Goal: Task Accomplishment & Management: Use online tool/utility

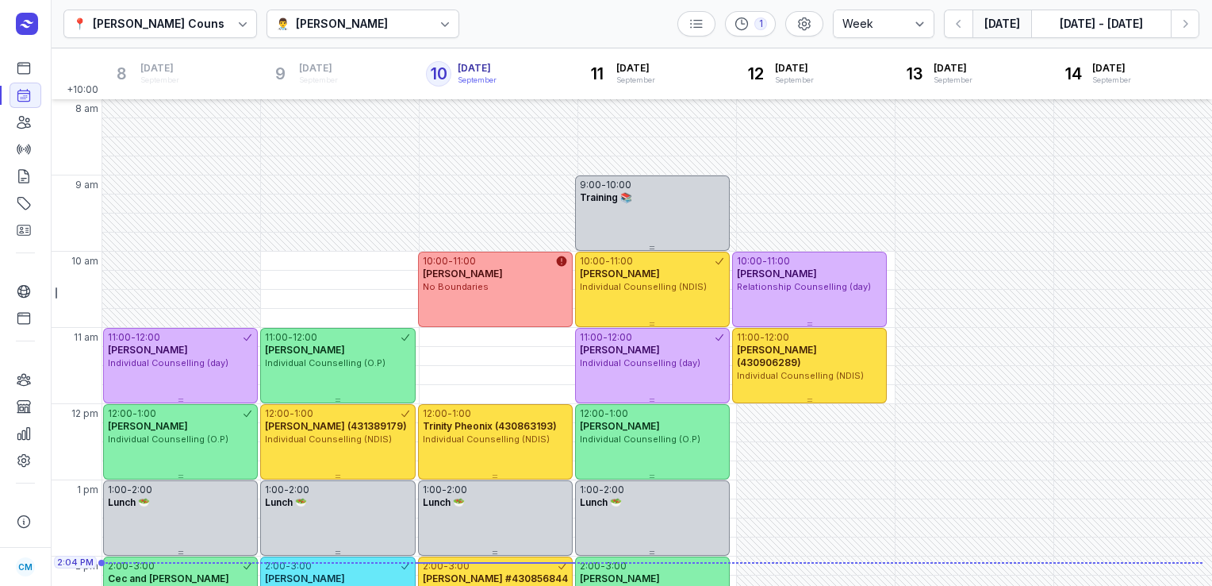
select select "week"
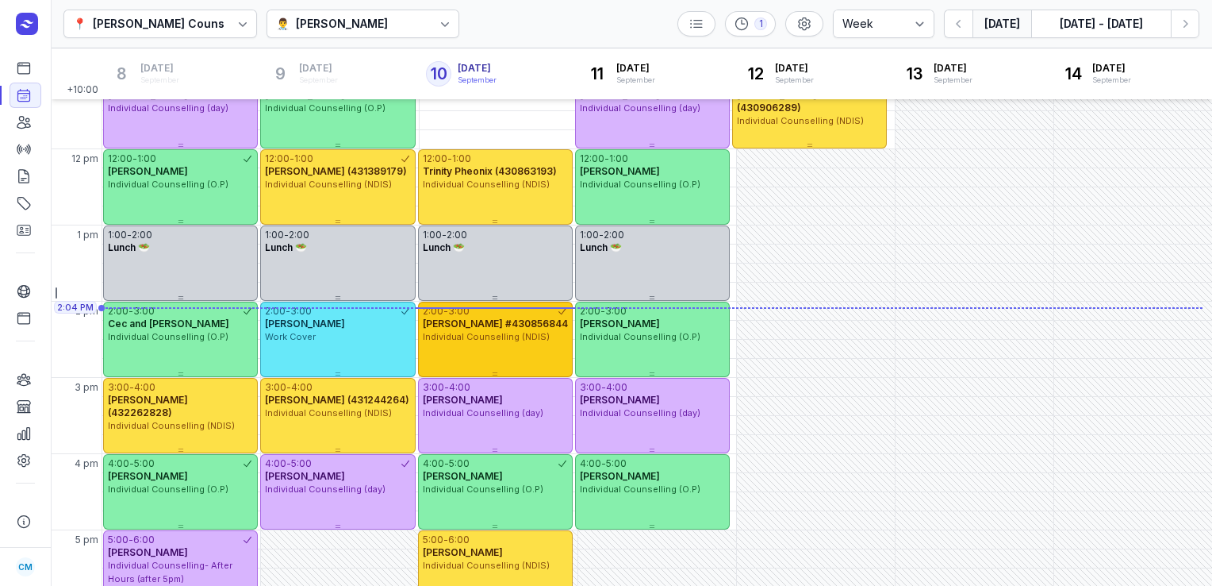
click at [459, 331] on span "Individual Counselling (NDIS)" at bounding box center [486, 336] width 127 height 11
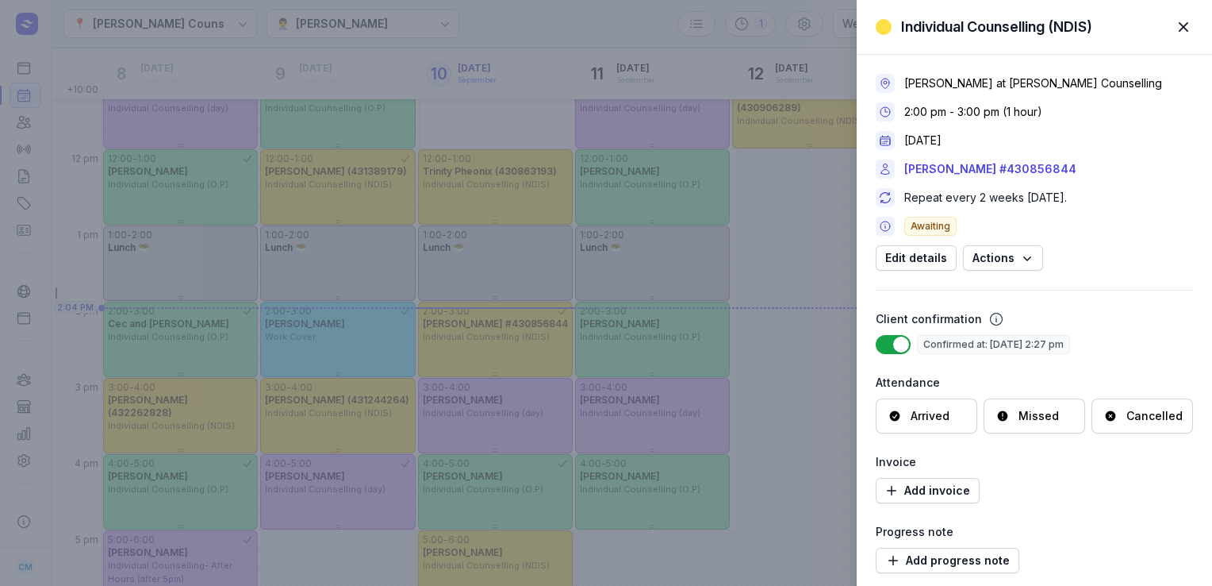
click at [1002, 420] on icon at bounding box center [1003, 415] width 13 height 13
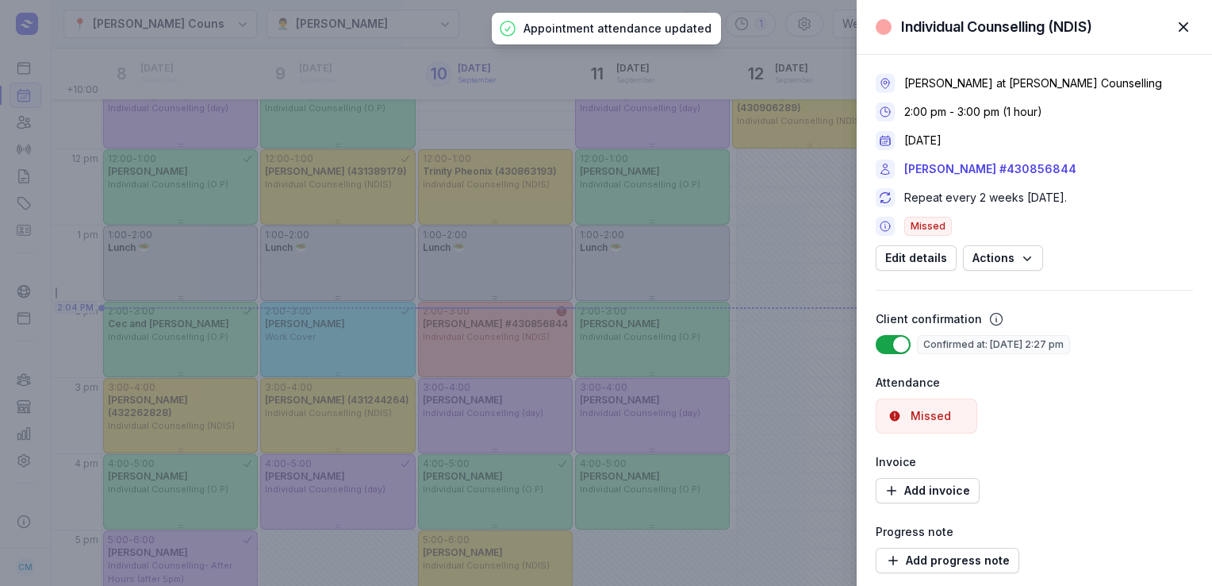
click at [1184, 29] on span "button" at bounding box center [1183, 27] width 35 height 35
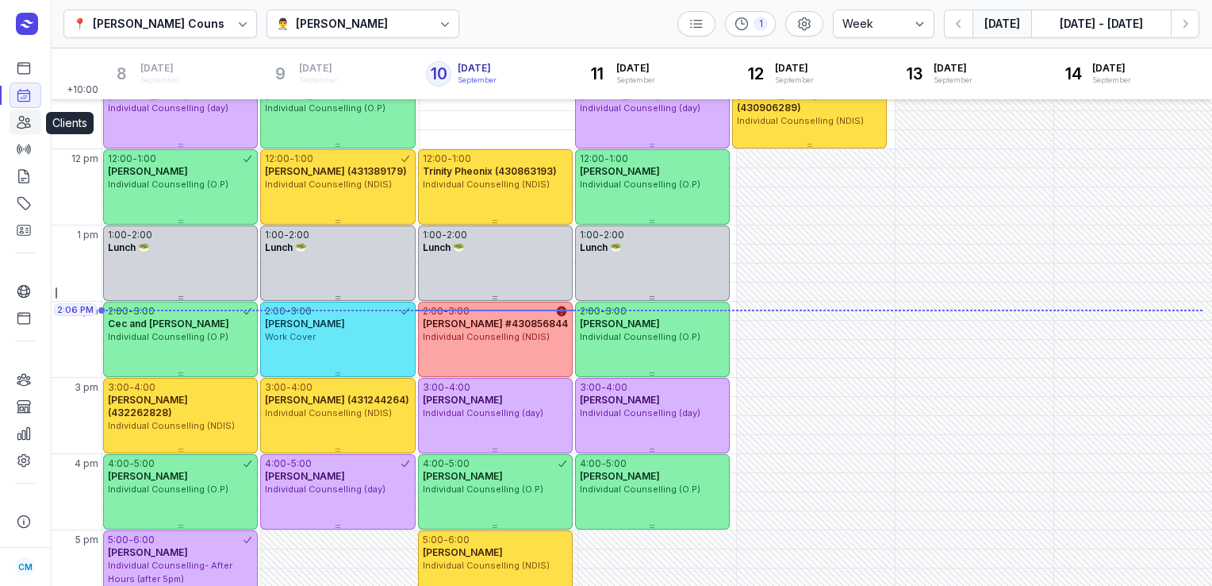
click at [26, 122] on icon at bounding box center [23, 123] width 13 height 12
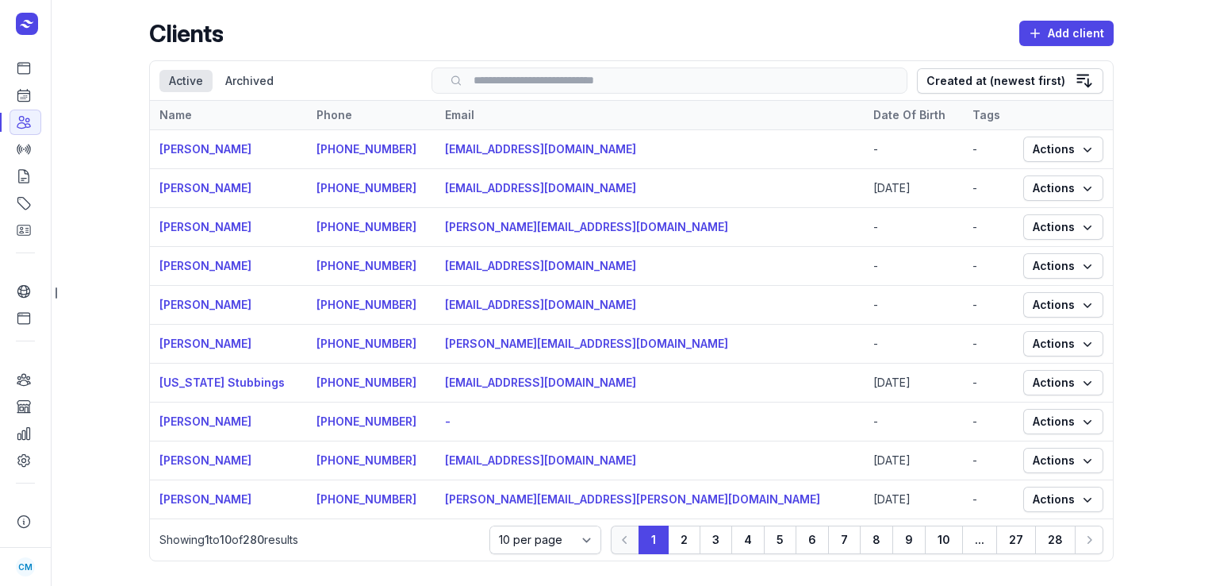
click at [502, 83] on input "search" at bounding box center [669, 81] width 443 height 12
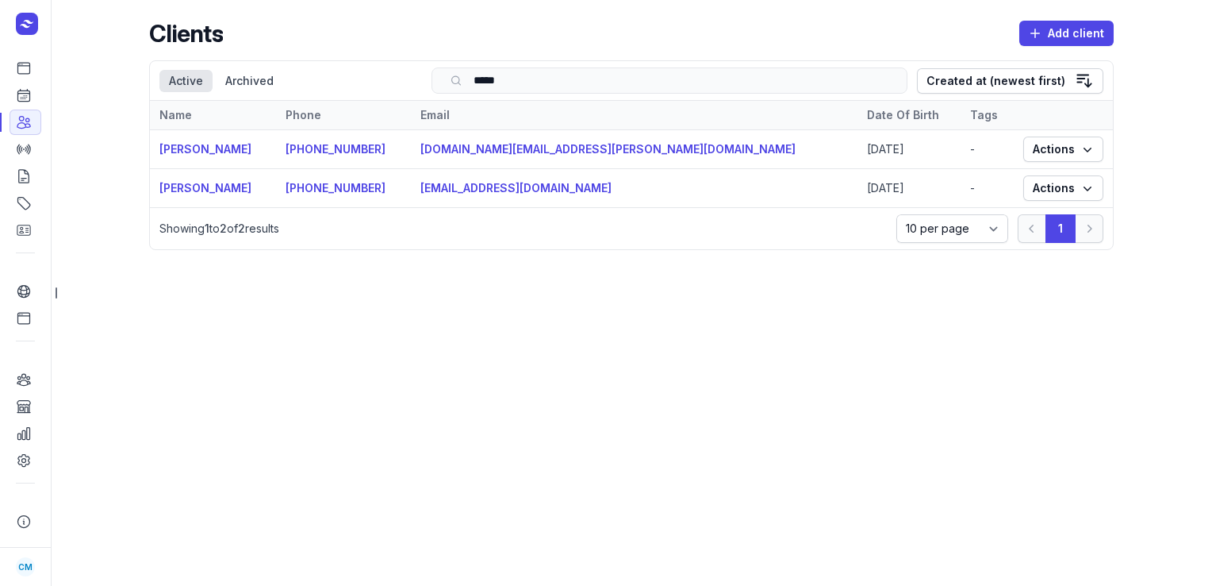
type input "*****"
click at [21, 208] on icon at bounding box center [24, 203] width 16 height 16
click at [24, 202] on icon at bounding box center [24, 203] width 16 height 16
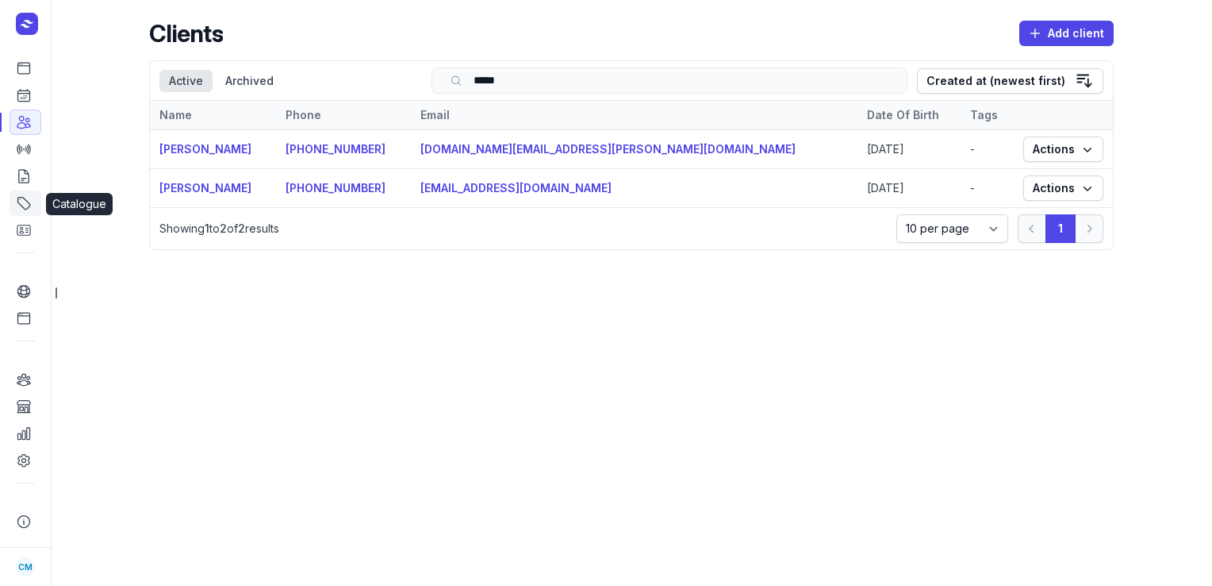
click at [24, 202] on icon at bounding box center [24, 203] width 16 height 16
click at [27, 148] on icon at bounding box center [23, 148] width 13 height 9
click at [21, 212] on link "Catalogue" at bounding box center [26, 202] width 32 height 25
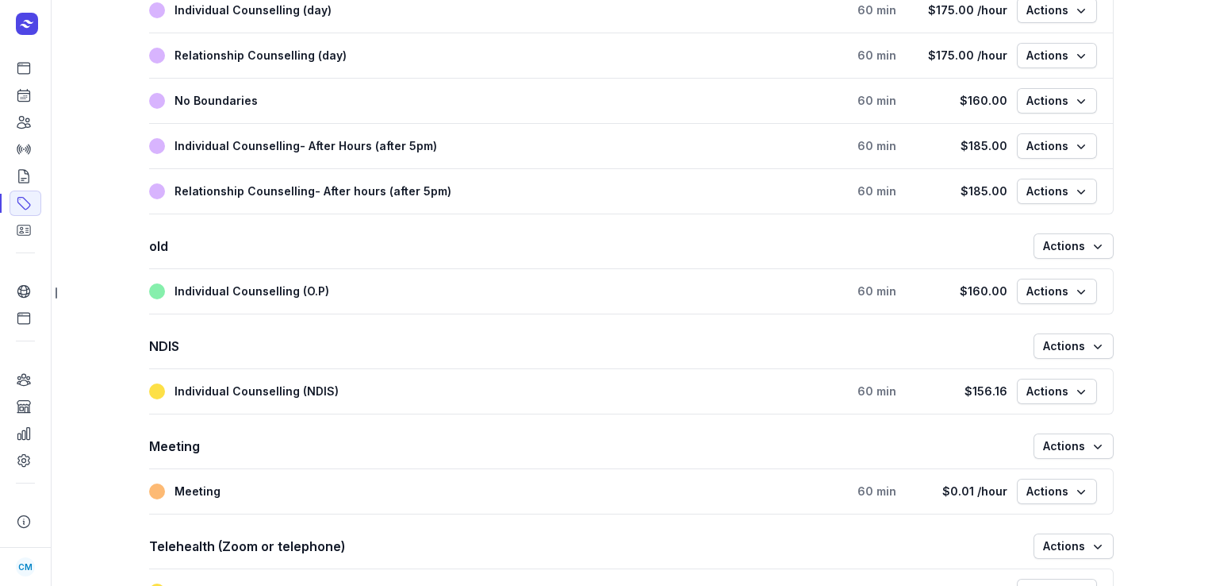
scroll to position [111, 0]
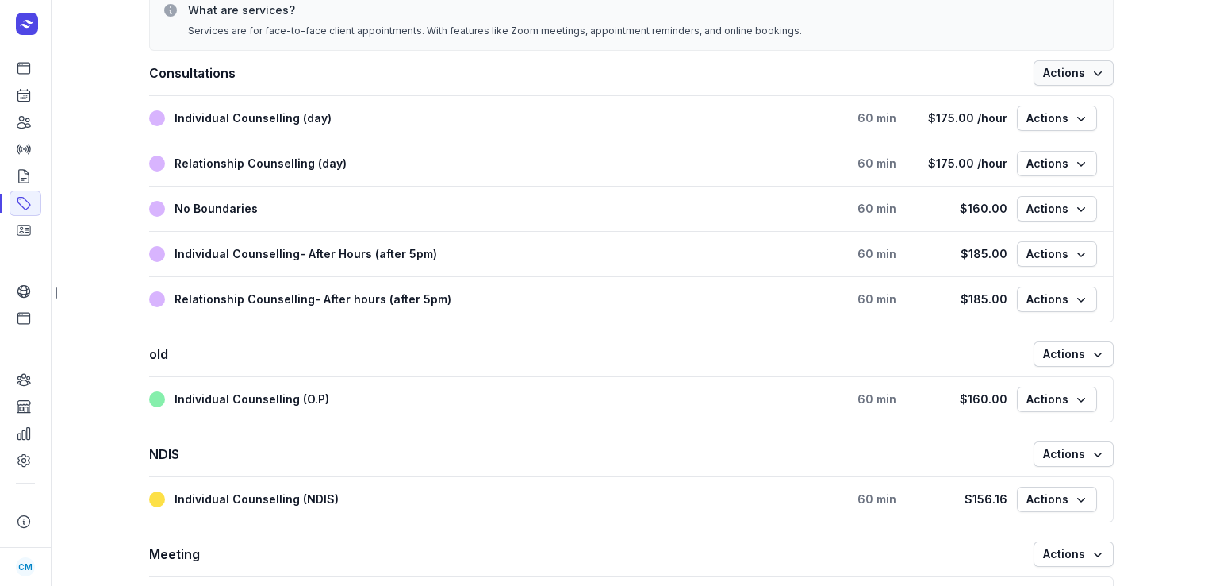
click at [1043, 66] on span "Actions" at bounding box center [1073, 72] width 61 height 19
click at [1036, 111] on button "Add new service" at bounding box center [1025, 106] width 178 height 22
select select
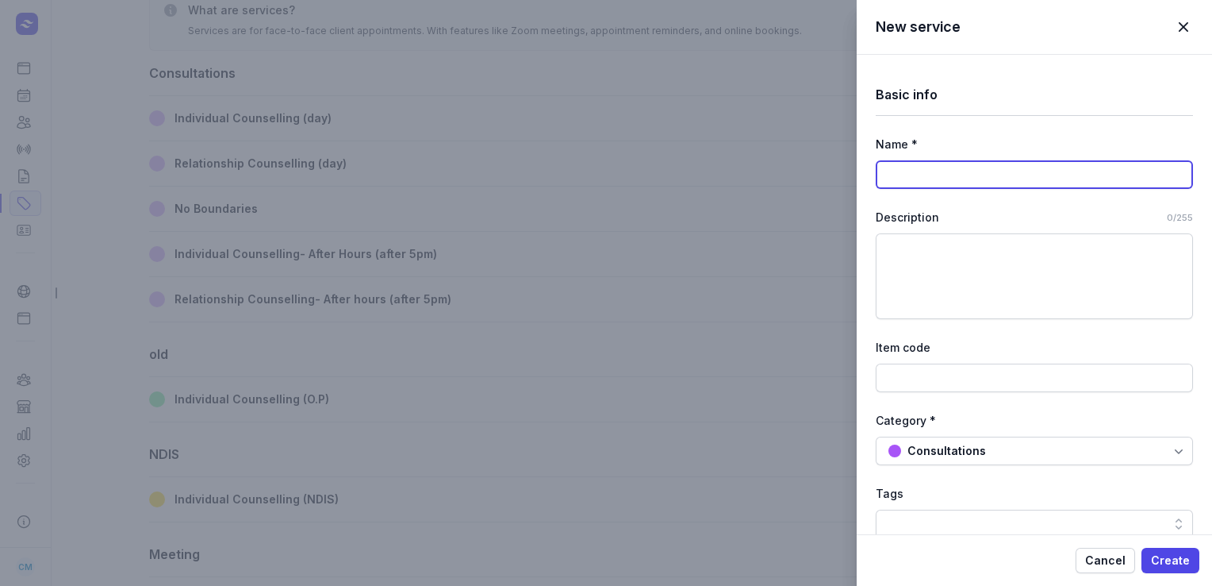
click at [963, 183] on input at bounding box center [1034, 174] width 317 height 29
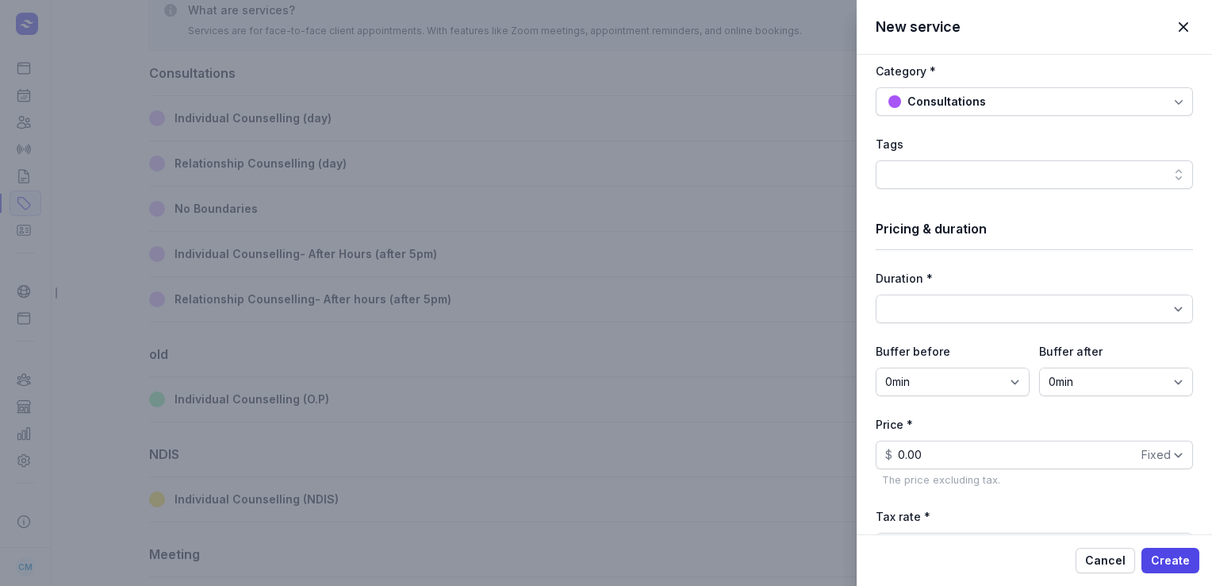
scroll to position [400, 0]
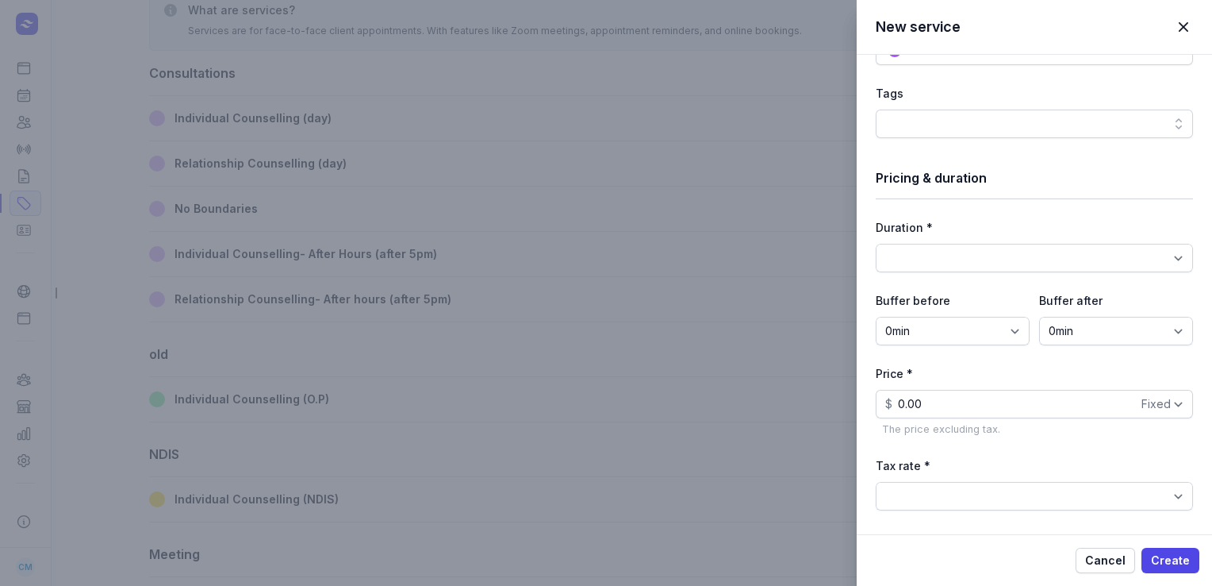
type input "QTP-Services"
click at [934, 268] on select "15min 30min 45min 1h 1h 15min 1h 30min 1h 45min 2h 2h 15min 2h 30min 2h 45min 3…" at bounding box center [1034, 258] width 317 height 29
select select "60"
click at [876, 244] on select "15min 30min 45min 1h 1h 15min 1h 30min 1h 45min 2h 2h 15min 2h 30min 2h 45min 3…" at bounding box center [1034, 258] width 317 height 29
click at [927, 398] on input "0.00" at bounding box center [1034, 404] width 317 height 29
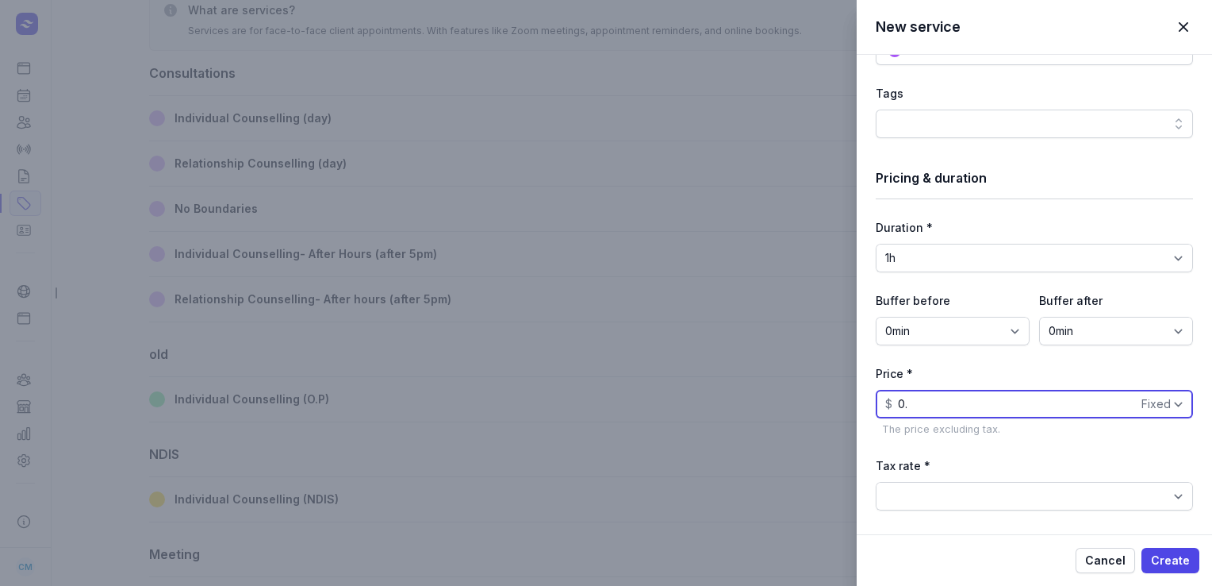
type input "0"
type input "170.00"
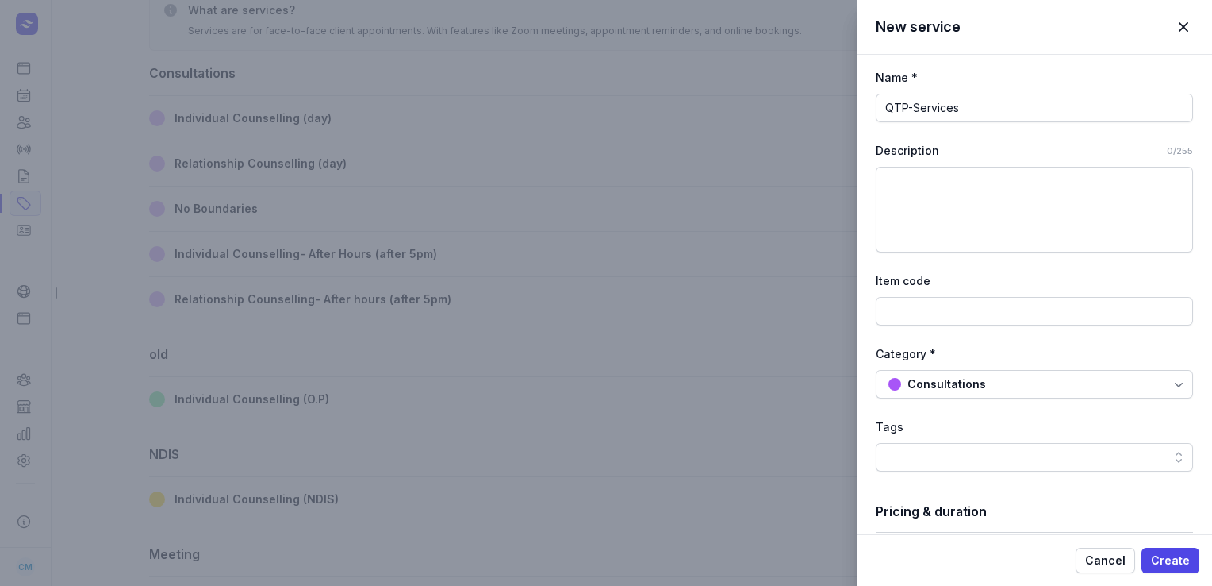
scroll to position [0, 0]
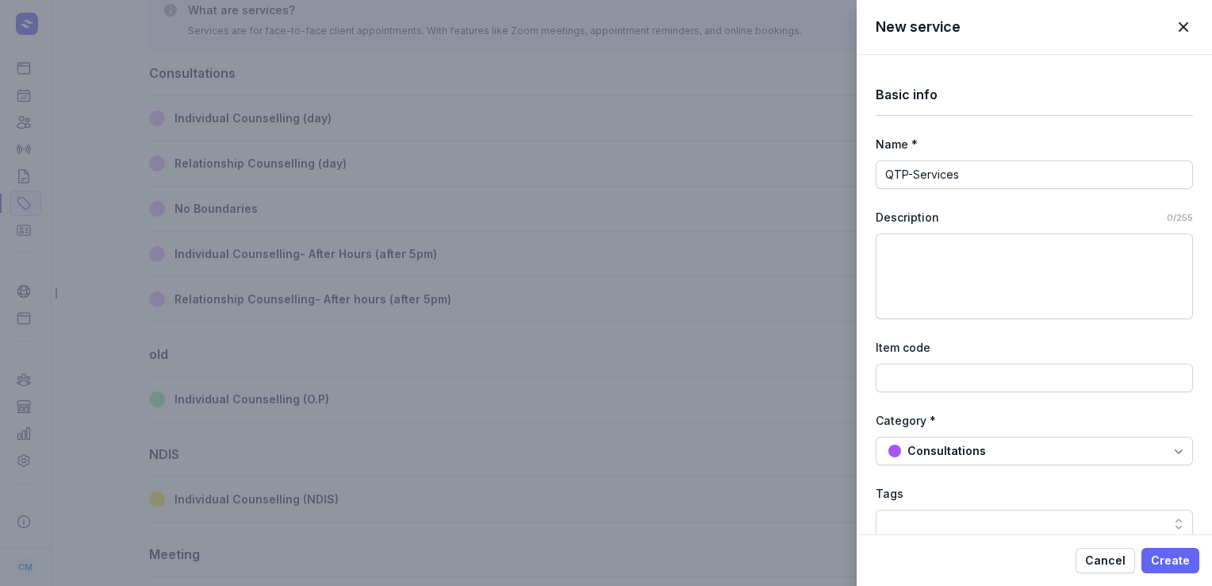
click at [1179, 563] on span "Create" at bounding box center [1170, 560] width 39 height 19
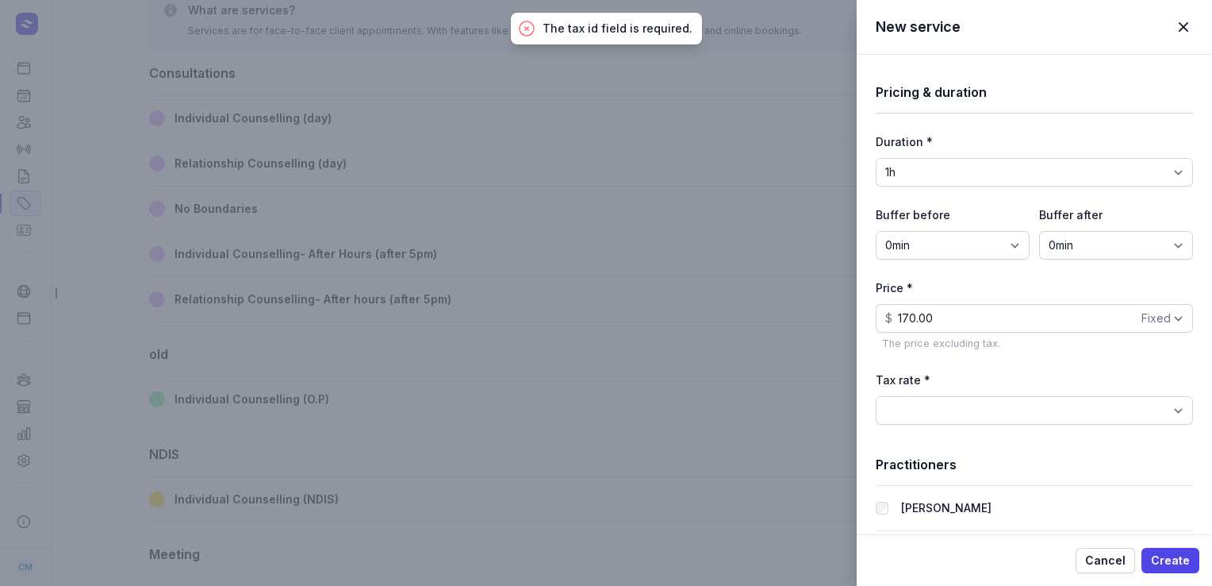
scroll to position [509, 0]
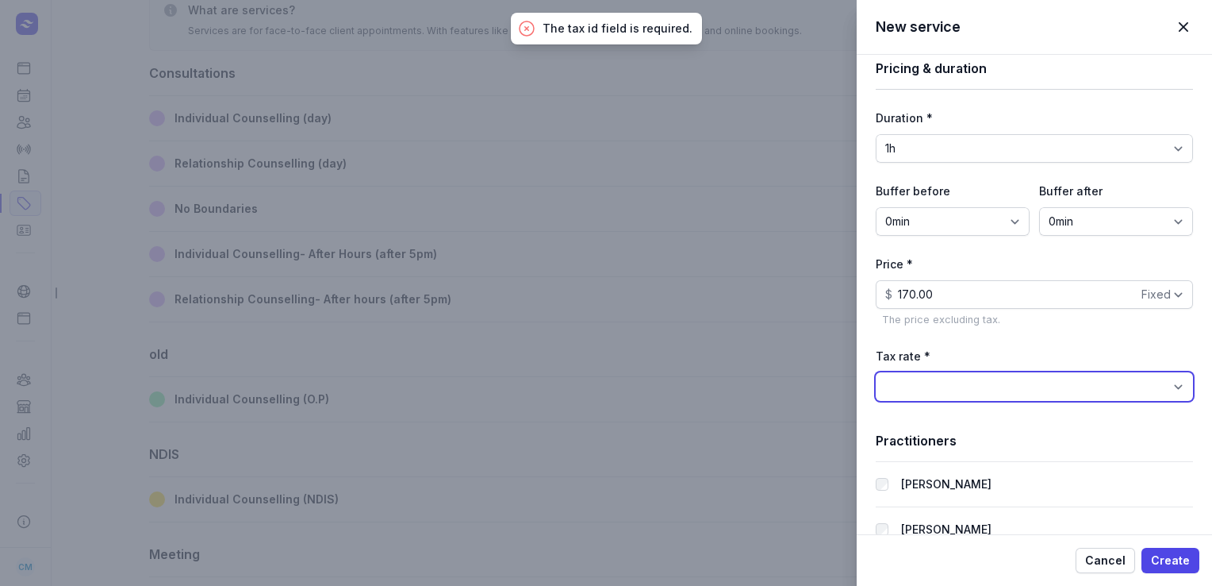
click at [1030, 389] on select "BAS Excluded (0%) GST Free Income (0%) GST on Income (10%)" at bounding box center [1034, 386] width 317 height 29
select select "tax_01JSR27E2429DNZG6ZG3Z81Z8S"
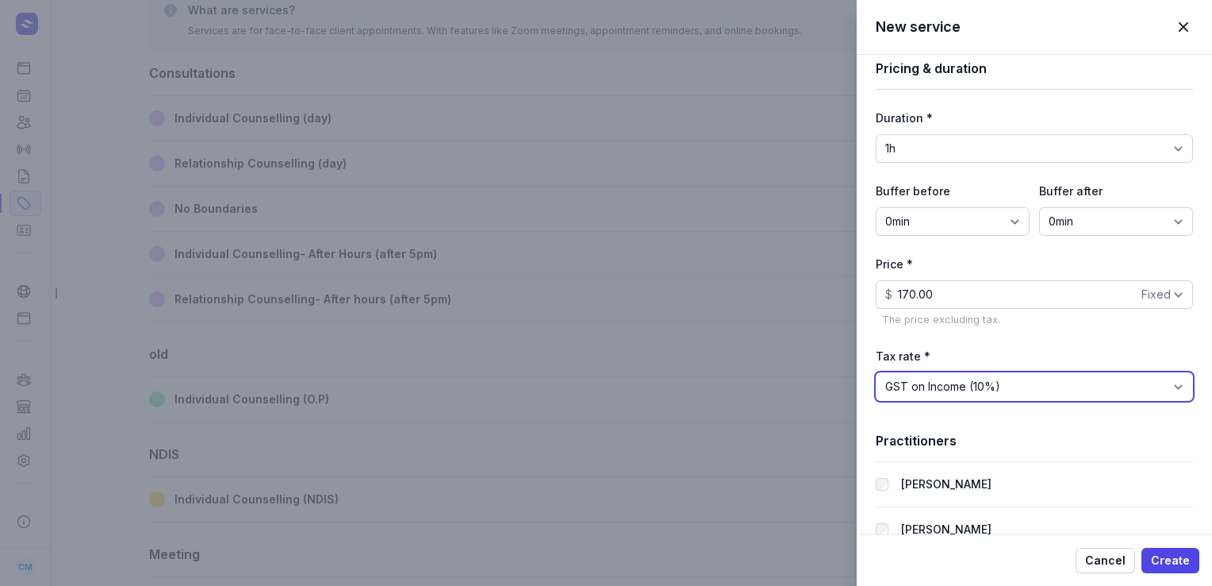
click at [876, 372] on select "BAS Excluded (0%) GST Free Income (0%) GST on Income (10%)" at bounding box center [1034, 386] width 317 height 29
click at [1168, 557] on span "Create" at bounding box center [1170, 560] width 39 height 19
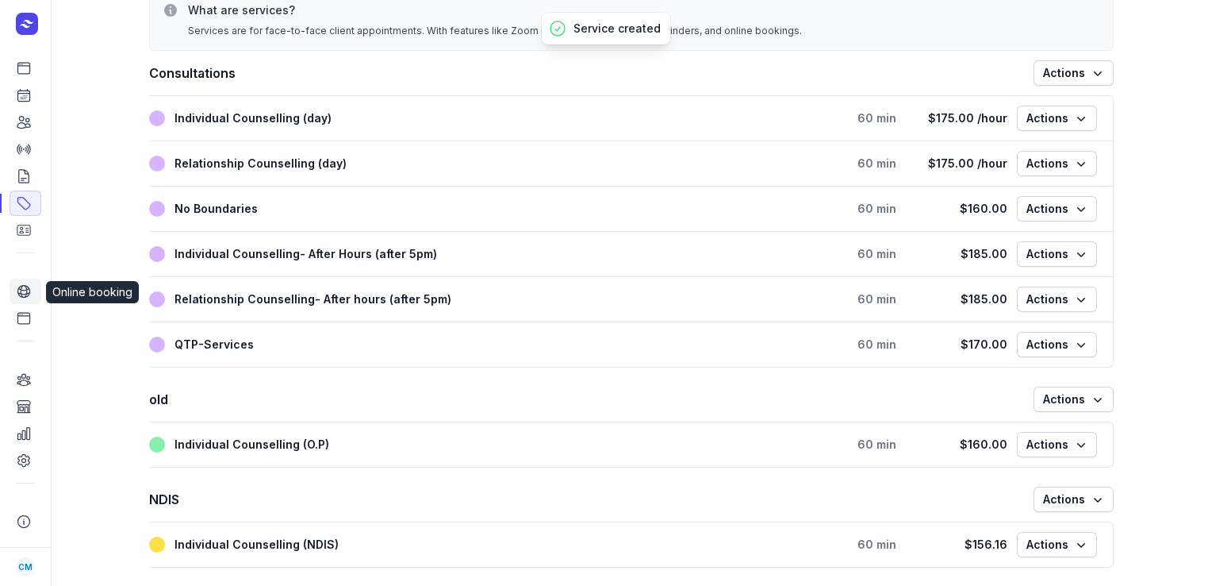
click at [23, 297] on icon at bounding box center [24, 291] width 16 height 16
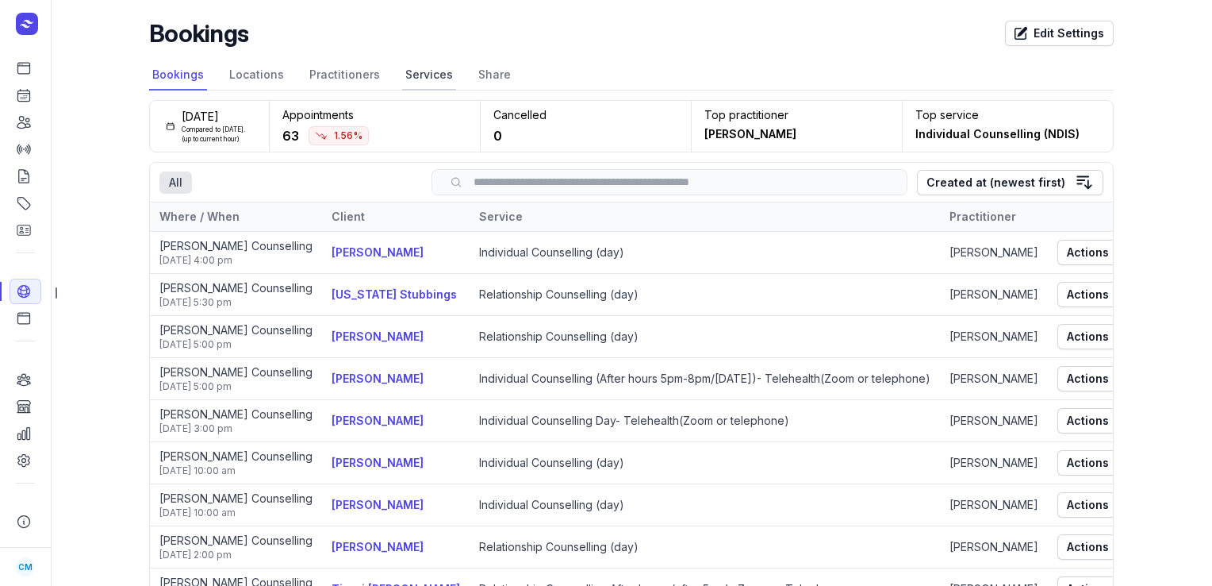
click at [402, 73] on link "Services" at bounding box center [429, 75] width 54 height 30
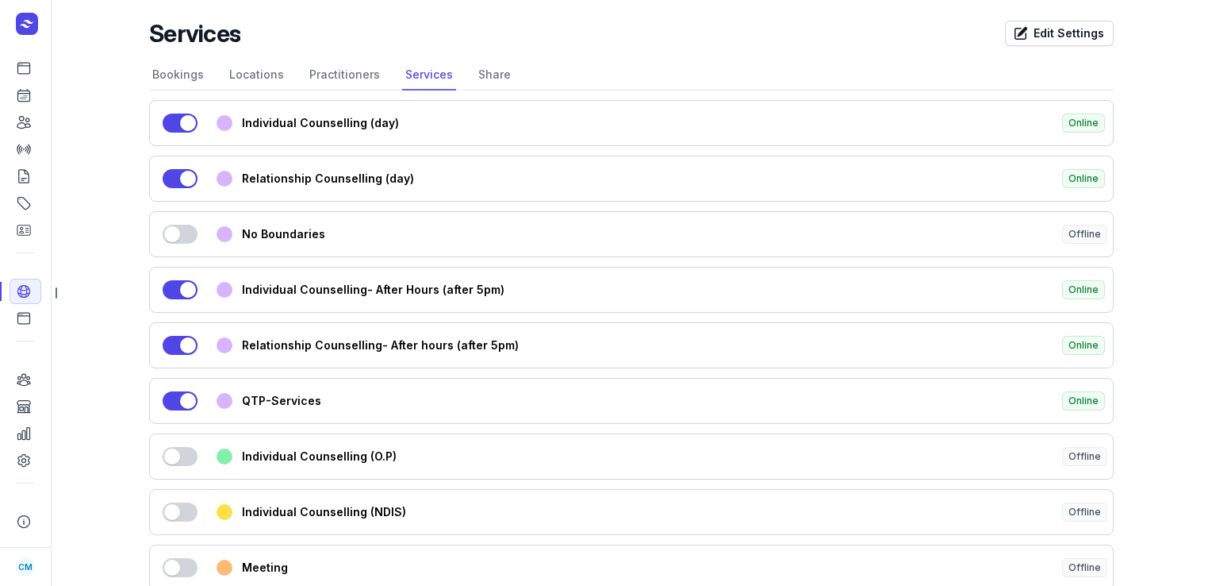
click at [180, 401] on button "Use setting" at bounding box center [180, 400] width 35 height 19
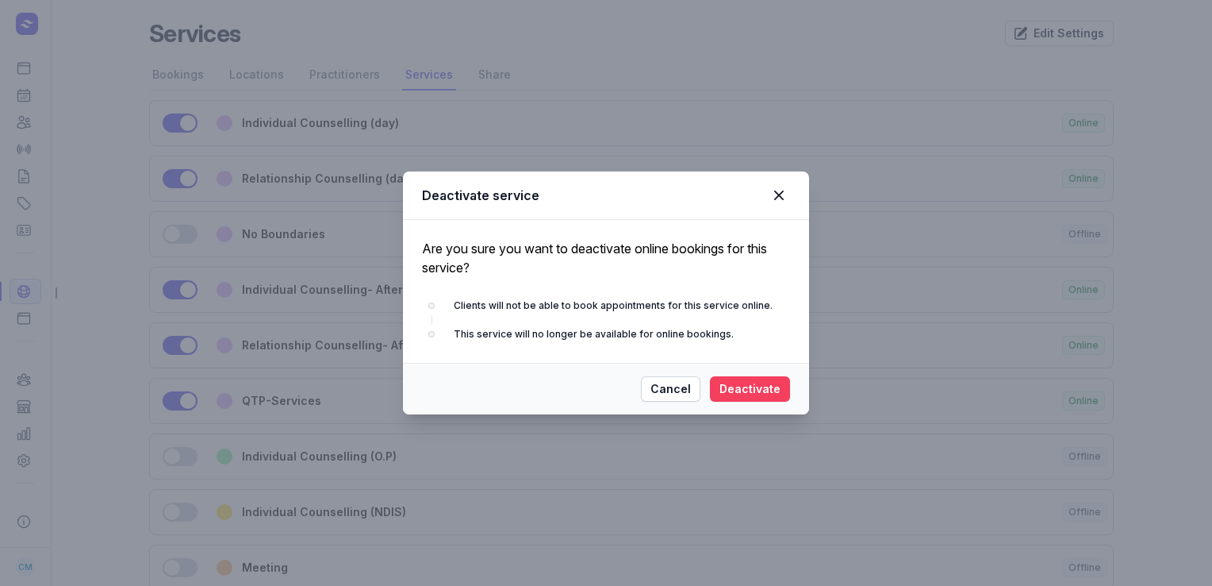
click at [736, 376] on button "Deactivate" at bounding box center [750, 388] width 80 height 25
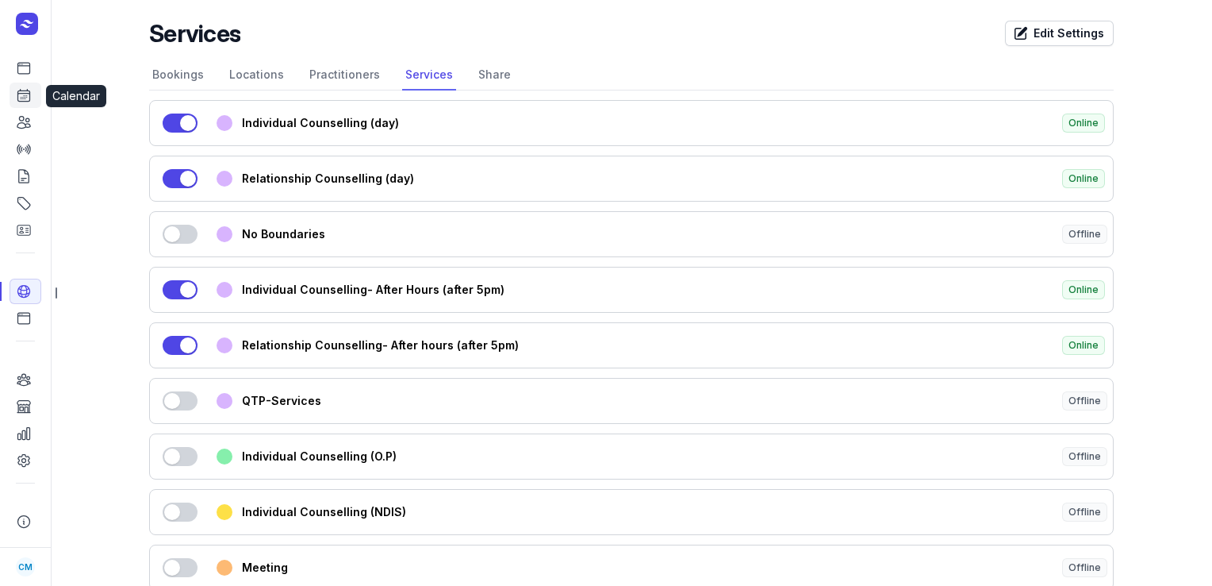
click at [34, 102] on link "Calendar" at bounding box center [26, 95] width 32 height 25
select select "week"
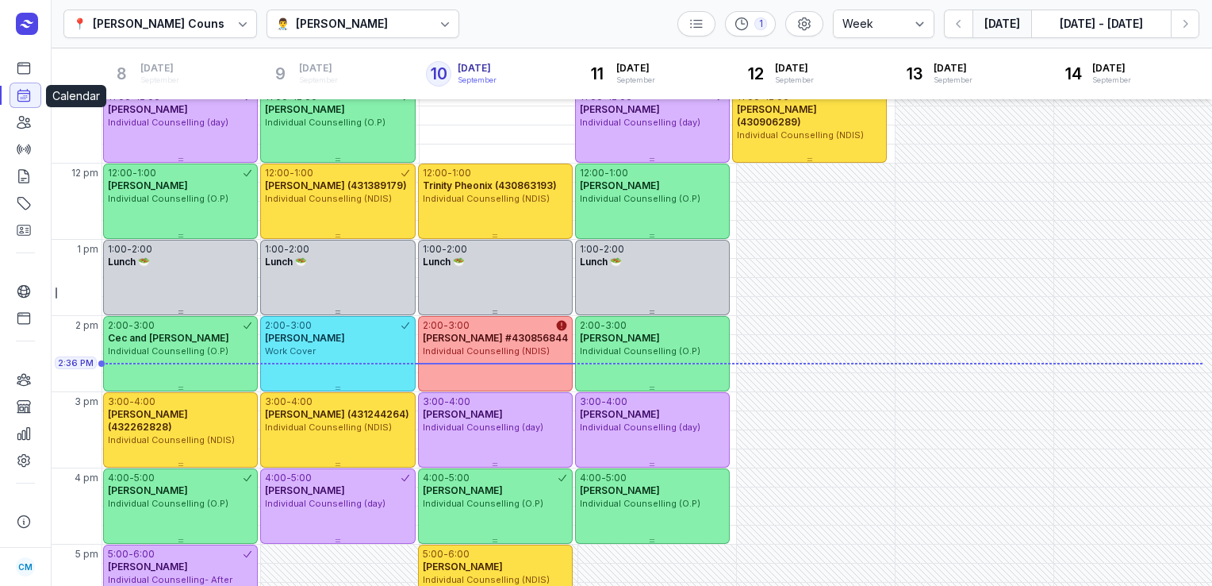
scroll to position [305, 0]
